Goal: Information Seeking & Learning: Learn about a topic

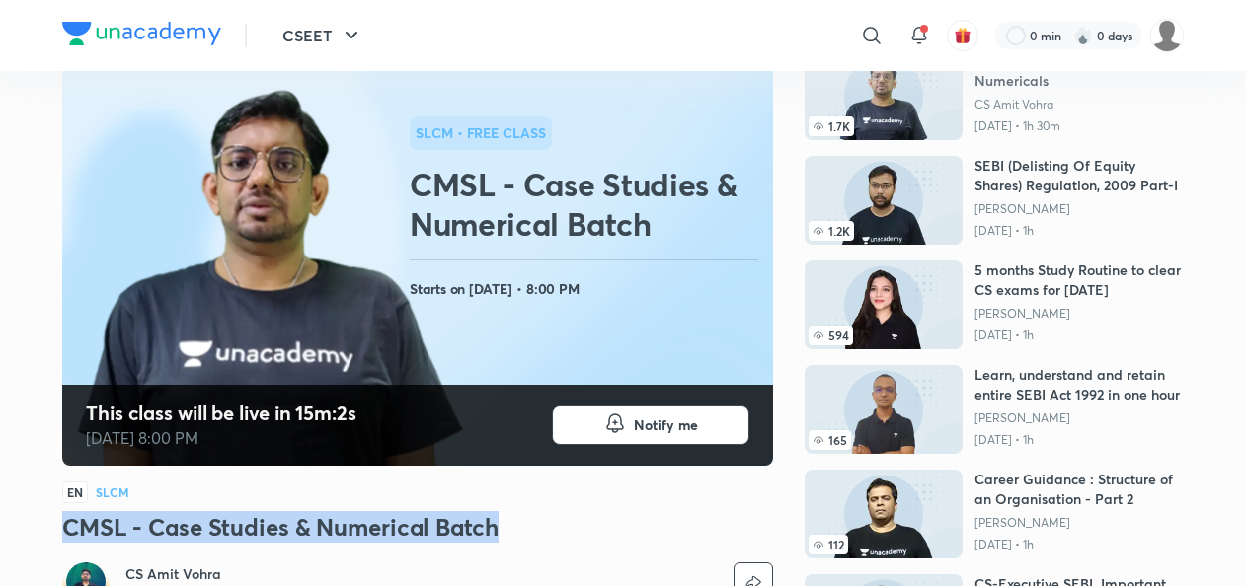
scroll to position [144, 0]
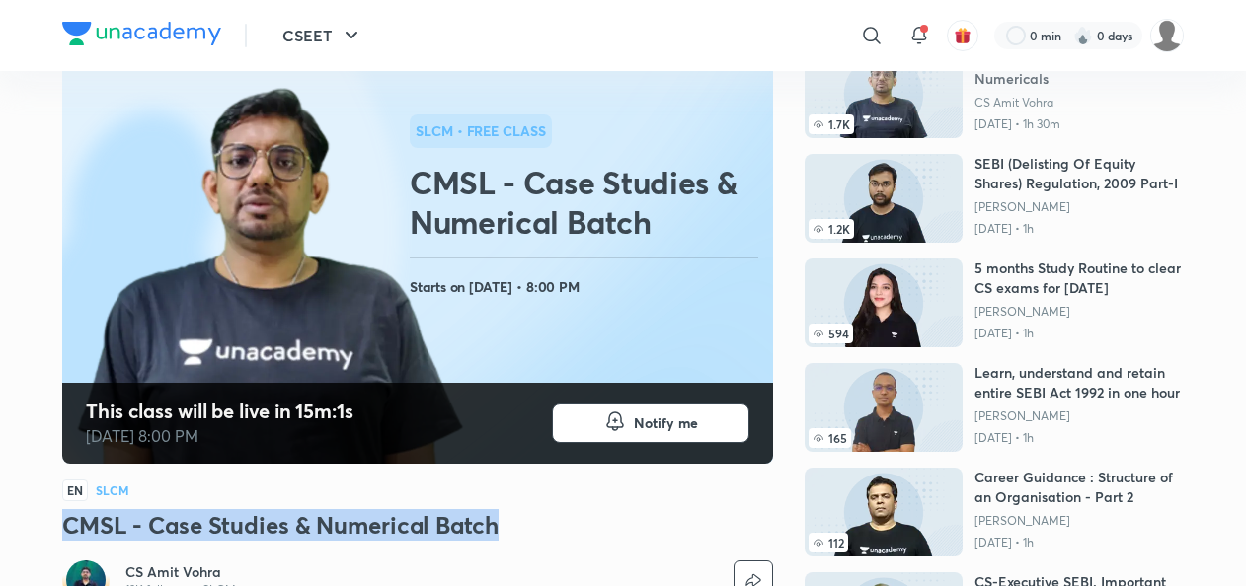
click at [544, 537] on h3 "CMSL - Case Studies & Numerical Batch" at bounding box center [417, 525] width 711 height 32
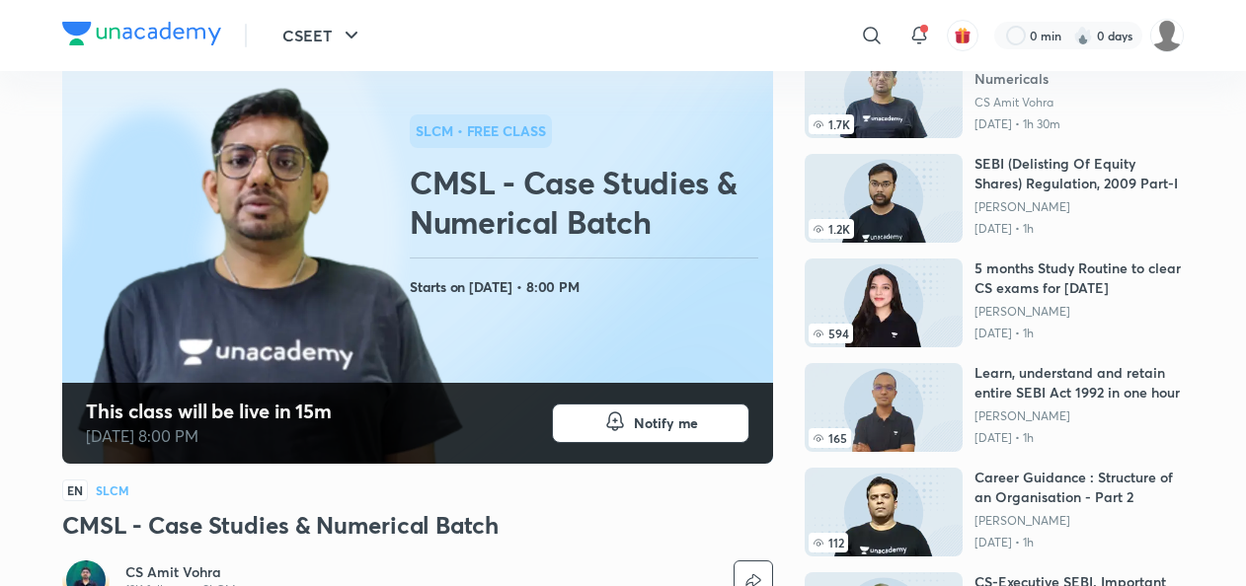
scroll to position [0, 0]
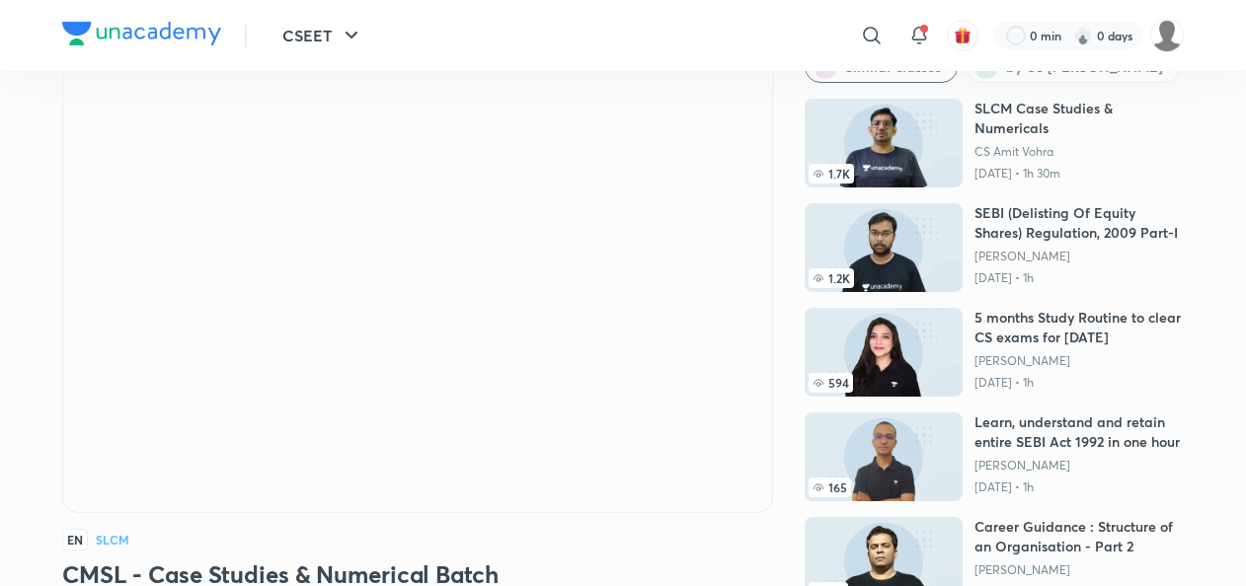
scroll to position [102, 0]
